Goal: Task Accomplishment & Management: Complete application form

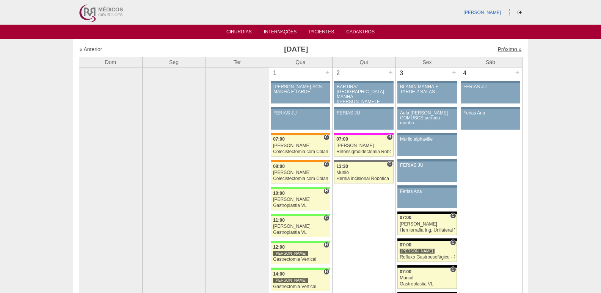
click at [498, 49] on link "Próximo »" at bounding box center [509, 49] width 24 height 6
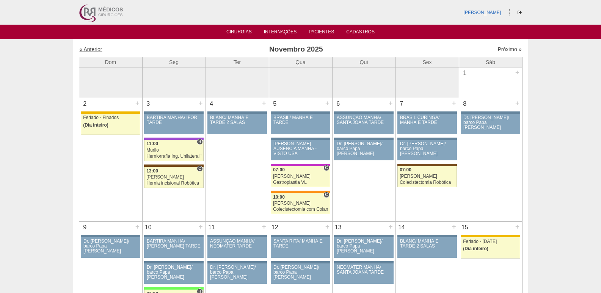
click at [94, 49] on link "« Anterior" at bounding box center [91, 49] width 23 height 6
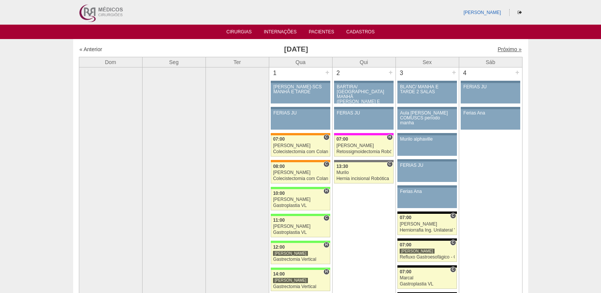
click at [504, 49] on link "Próximo »" at bounding box center [509, 49] width 24 height 6
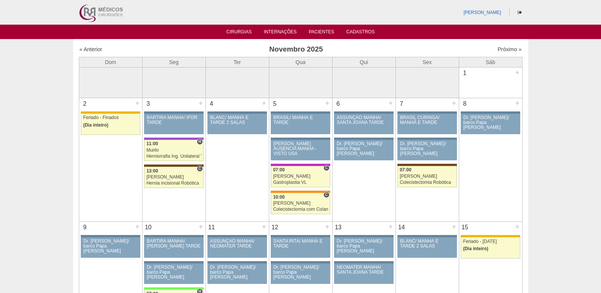
scroll to position [190, 0]
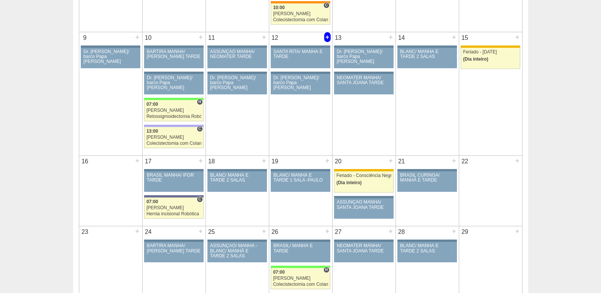
click at [330, 38] on div "+" at bounding box center [327, 37] width 6 height 10
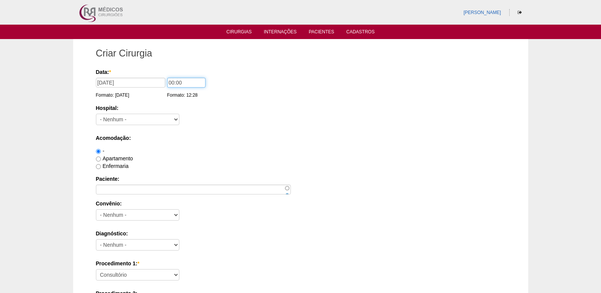
drag, startPoint x: 171, startPoint y: 82, endPoint x: 152, endPoint y: 83, distance: 19.0
click at [158, 76] on div "Data: * 12/11/2025 Formato: 24/09/2025 00:00 Formato: 12:28" at bounding box center [299, 72] width 407 height 8
type input "12:00"
click at [132, 119] on select "- Nenhum - 9 de Julho Albert Einstein Alvorada América Assunção Bartira Benefic…" at bounding box center [137, 119] width 83 height 11
select select "8"
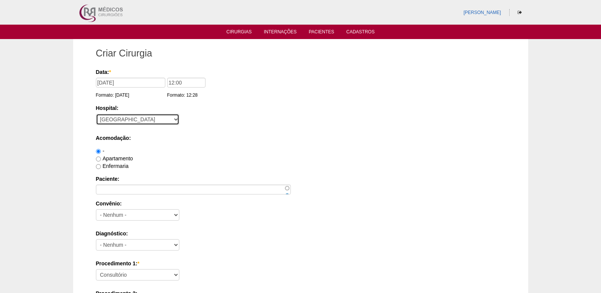
click at [96, 114] on select "- Nenhum - 9 de Julho Albert Einstein Alvorada América Assunção Bartira Benefic…" at bounding box center [137, 119] width 83 height 11
click at [124, 161] on label "Apartamento" at bounding box center [114, 158] width 37 height 6
click at [101, 161] on input "Apartamento" at bounding box center [98, 159] width 5 height 5
radio input "true"
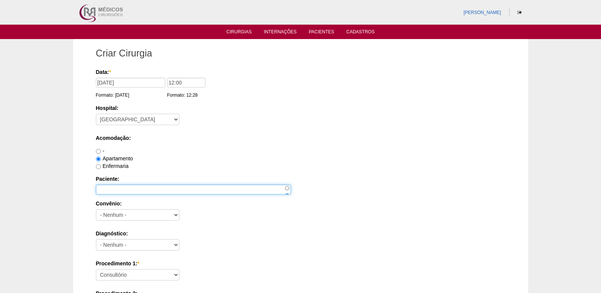
click at [150, 190] on input "Paciente:" at bounding box center [193, 190] width 195 height 10
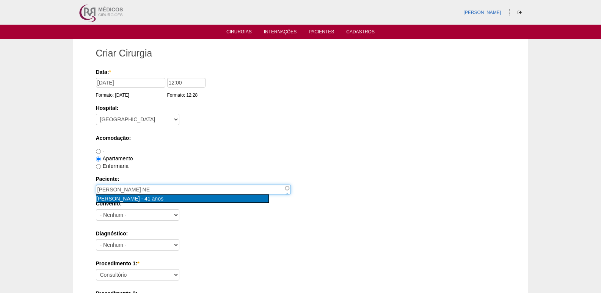
type input "Camila Oliveira neder aquino [nid:54498]"
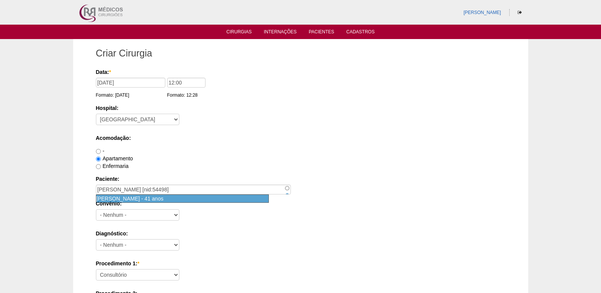
click at [141, 198] on span "Camila Oliveira neder aquino" at bounding box center [118, 199] width 45 height 6
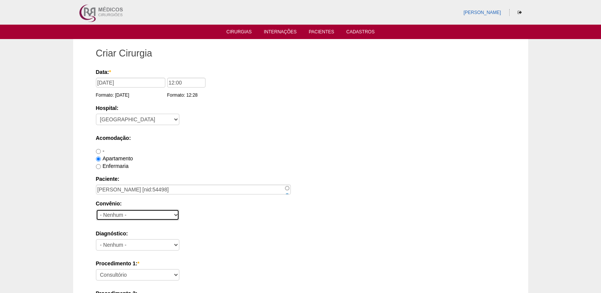
click at [155, 216] on select "- Nenhum - Abet Afresp Allianz Amil Blue Life Caasp Cabesp Caixa de Pensões Car…" at bounding box center [137, 214] width 83 height 11
select select "25"
click at [96, 209] on select "- Nenhum - Abet Afresp Allianz Amil Blue Life Caasp Cabesp Caixa de Pensões Car…" at bounding box center [137, 214] width 83 height 11
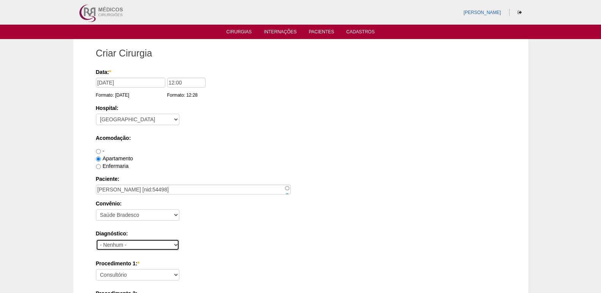
click at [131, 241] on select "- Nenhum - Abdome Agudo Abscesso Hepático Abscesso Perianal Abscesso Peritoneal…" at bounding box center [137, 244] width 83 height 11
select select "3888"
click at [96, 239] on select "- Nenhum - Abdome Agudo Abscesso Hepático Abscesso Perianal Abscesso Peritoneal…" at bounding box center [137, 244] width 83 height 11
click at [220, 224] on div "Convênio: - Nenhum - Abet Afresp Allianz Amil Blue Life Caasp Cabesp Caixa de P…" at bounding box center [301, 212] width 410 height 25
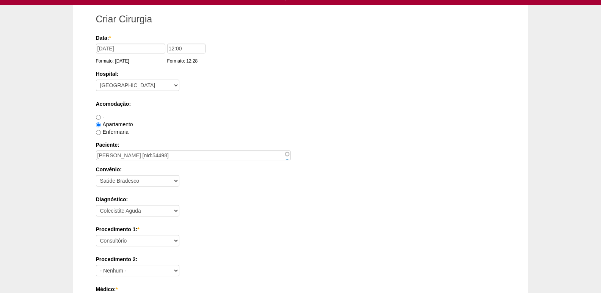
scroll to position [76, 0]
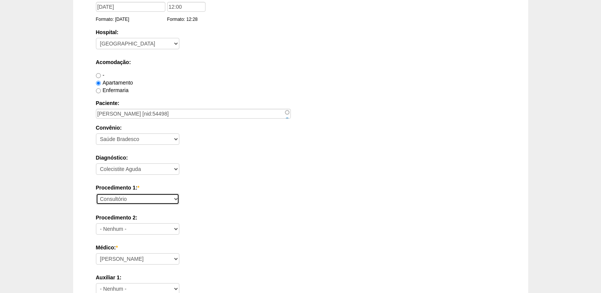
click at [138, 199] on select "Consultório Abscesso Hepático - Drenagem Abscesso perianal Amputação Abdômino P…" at bounding box center [137, 198] width 83 height 11
select select "3735"
click at [96, 193] on select "Consultório Abscesso Hepático - Drenagem Abscesso perianal Amputação Abdômino P…" at bounding box center [137, 198] width 83 height 11
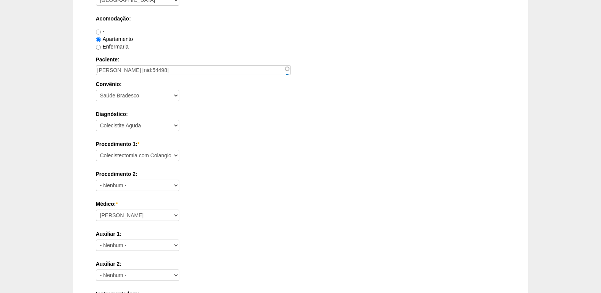
scroll to position [152, 0]
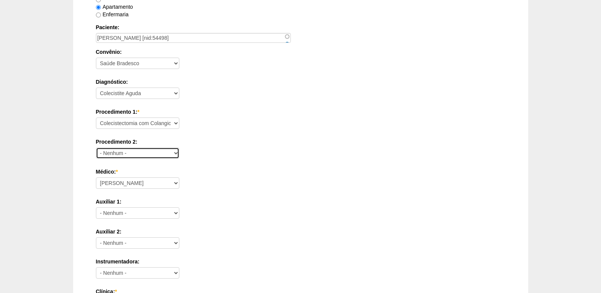
click at [155, 156] on select "- Nenhum - Consultório Abscesso Hepático - Drenagem Abscesso perianal Amputação…" at bounding box center [137, 152] width 83 height 11
select select "4003"
click at [96, 147] on select "- Nenhum - Consultório Abscesso Hepático - Drenagem Abscesso perianal Amputação…" at bounding box center [137, 152] width 83 height 11
click at [225, 169] on label "Médico: *" at bounding box center [301, 172] width 410 height 8
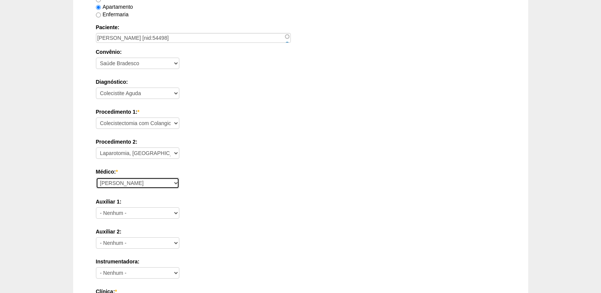
click at [179, 177] on select "Ana Paula Bruno Felipe Rossi Geraldo Igor Benevides Isabella Juliana Luiz Guilh…" at bounding box center [137, 182] width 83 height 11
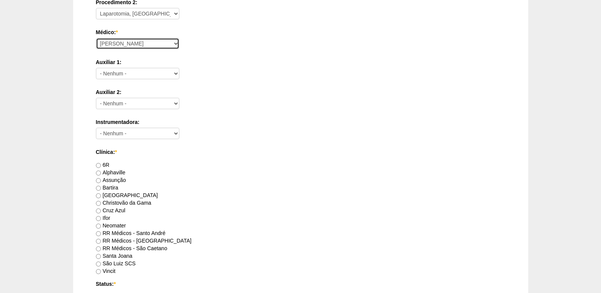
scroll to position [303, 0]
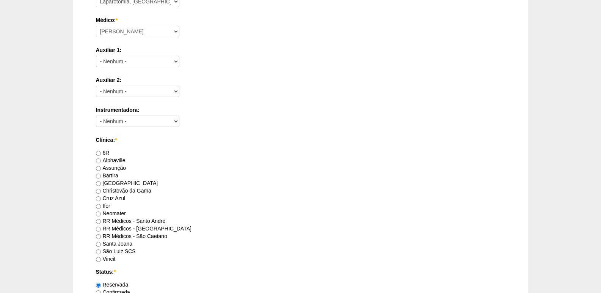
click at [105, 185] on label "[GEOGRAPHIC_DATA]" at bounding box center [127, 183] width 62 height 6
click at [101, 185] on input "[GEOGRAPHIC_DATA]" at bounding box center [98, 183] width 5 height 5
radio input "true"
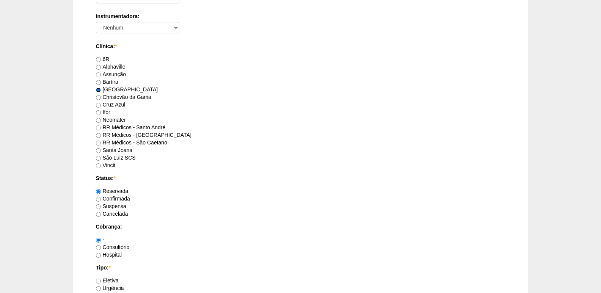
scroll to position [417, 0]
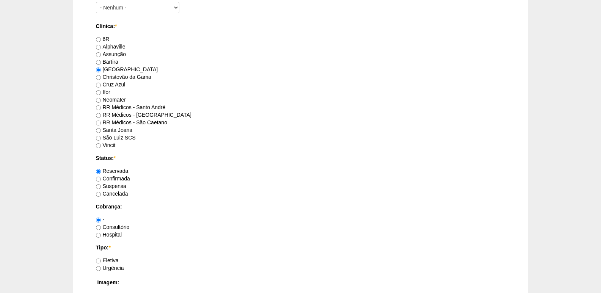
click at [109, 236] on label "Hospital" at bounding box center [109, 235] width 26 height 6
click at [101, 236] on input "Hospital" at bounding box center [98, 235] width 5 height 5
radio input "true"
click at [110, 262] on label "Eletiva" at bounding box center [107, 260] width 23 height 6
click at [101, 262] on input "Eletiva" at bounding box center [98, 261] width 5 height 5
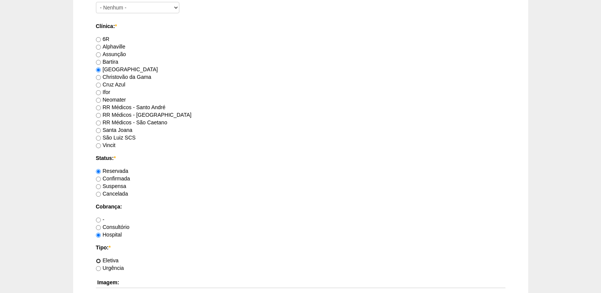
radio input "true"
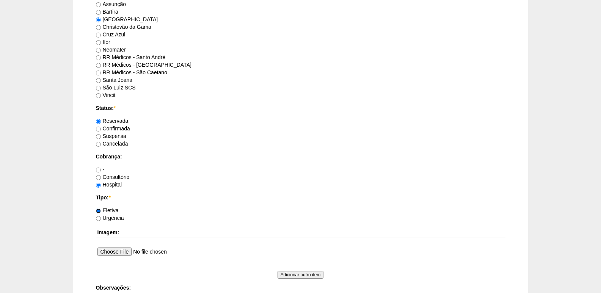
scroll to position [569, 0]
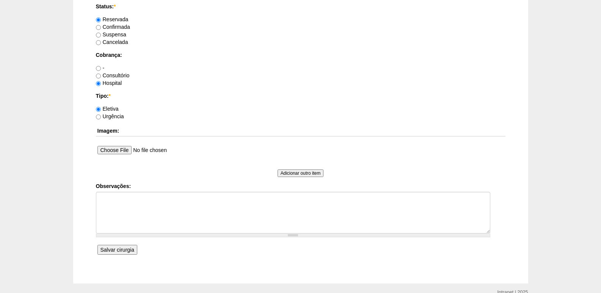
click at [123, 252] on input "Salvar cirurgia" at bounding box center [117, 250] width 40 height 10
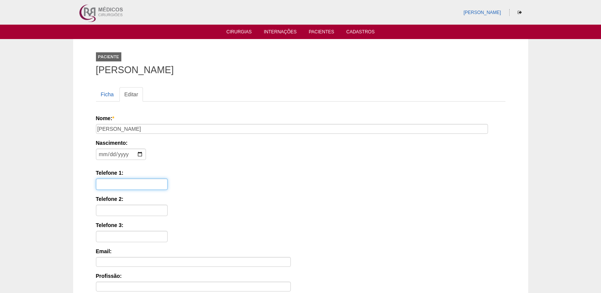
click at [109, 182] on input "Telefone 1:" at bounding box center [132, 184] width 72 height 11
click at [109, 187] on input "11 9686-1626" at bounding box center [132, 184] width 72 height 11
type input "11 97686-1626"
click at [123, 214] on input "Telefone 2:" at bounding box center [132, 210] width 72 height 11
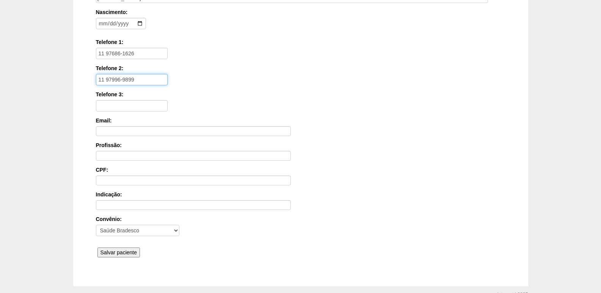
scroll to position [170, 0]
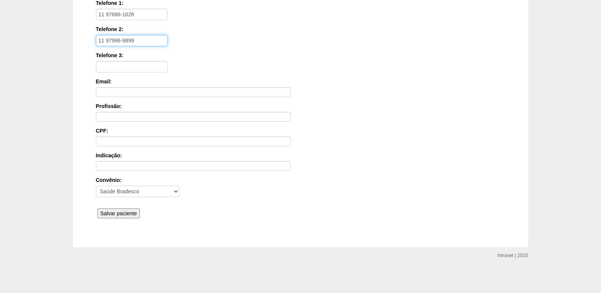
type input "11 97996-9899"
click at [130, 215] on input "Salvar paciente" at bounding box center [118, 214] width 43 height 10
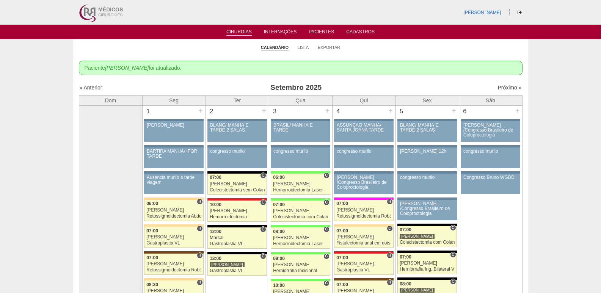
click at [506, 88] on link "Próximo »" at bounding box center [509, 88] width 24 height 6
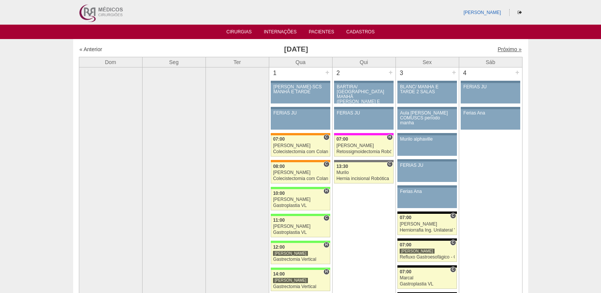
click at [502, 52] on link "Próximo »" at bounding box center [509, 49] width 24 height 6
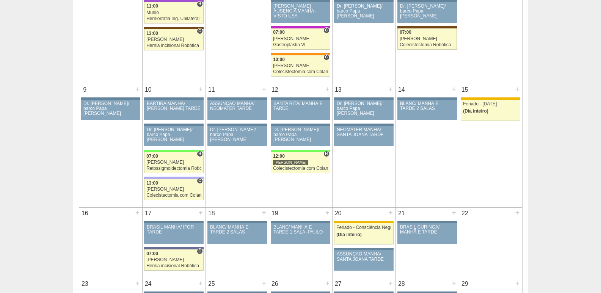
scroll to position [107, 0]
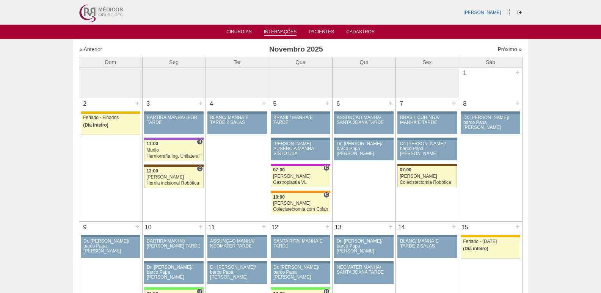
click at [277, 29] on link "Internações" at bounding box center [280, 32] width 33 height 6
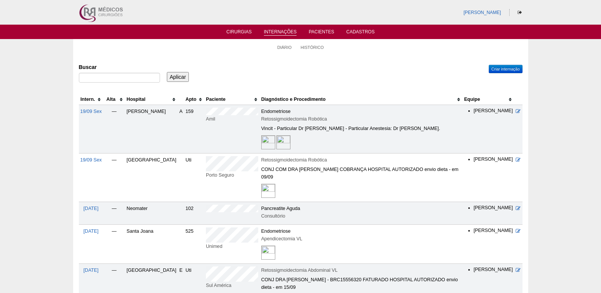
click at [204, 99] on th "Paciente" at bounding box center [231, 99] width 55 height 11
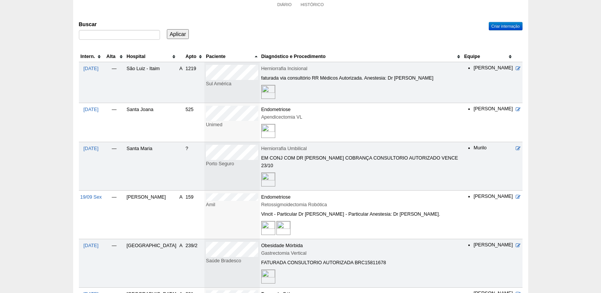
scroll to position [38, 0]
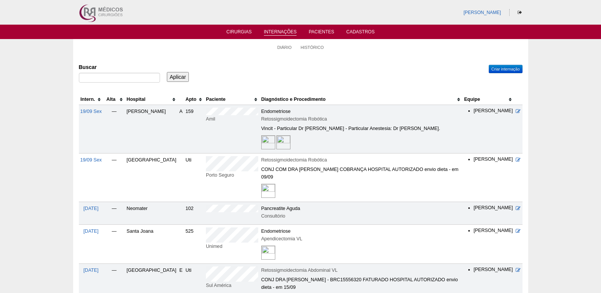
click at [230, 36] on ul "Cirurgias Internações Pacientes Cadastros" at bounding box center [300, 32] width 601 height 14
click at [246, 30] on link "Cirurgias" at bounding box center [238, 32] width 25 height 6
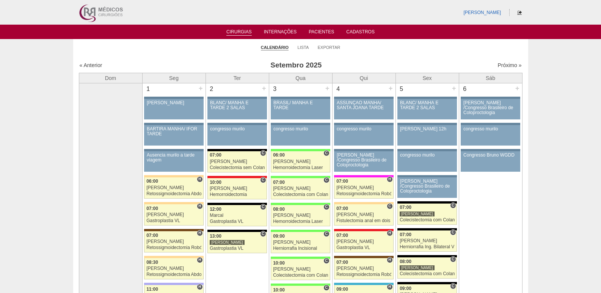
click at [522, 13] on link at bounding box center [519, 12] width 9 height 5
